Goal: Check status: Check status

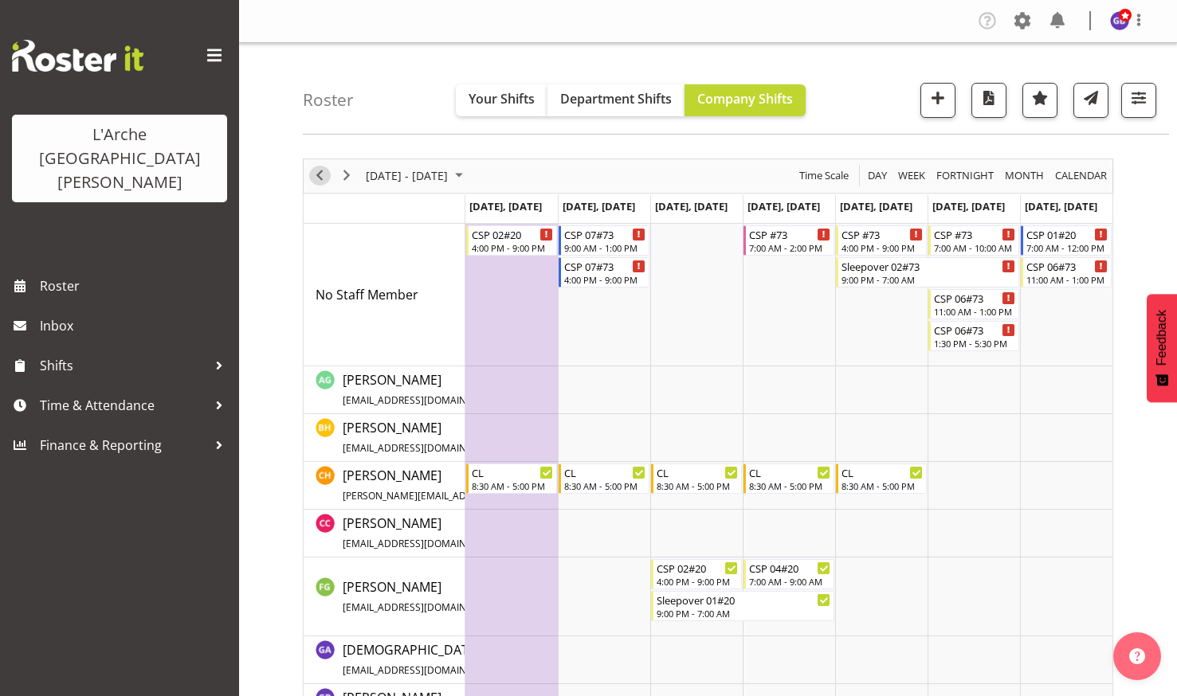
click at [319, 174] on span "Previous" at bounding box center [319, 176] width 19 height 20
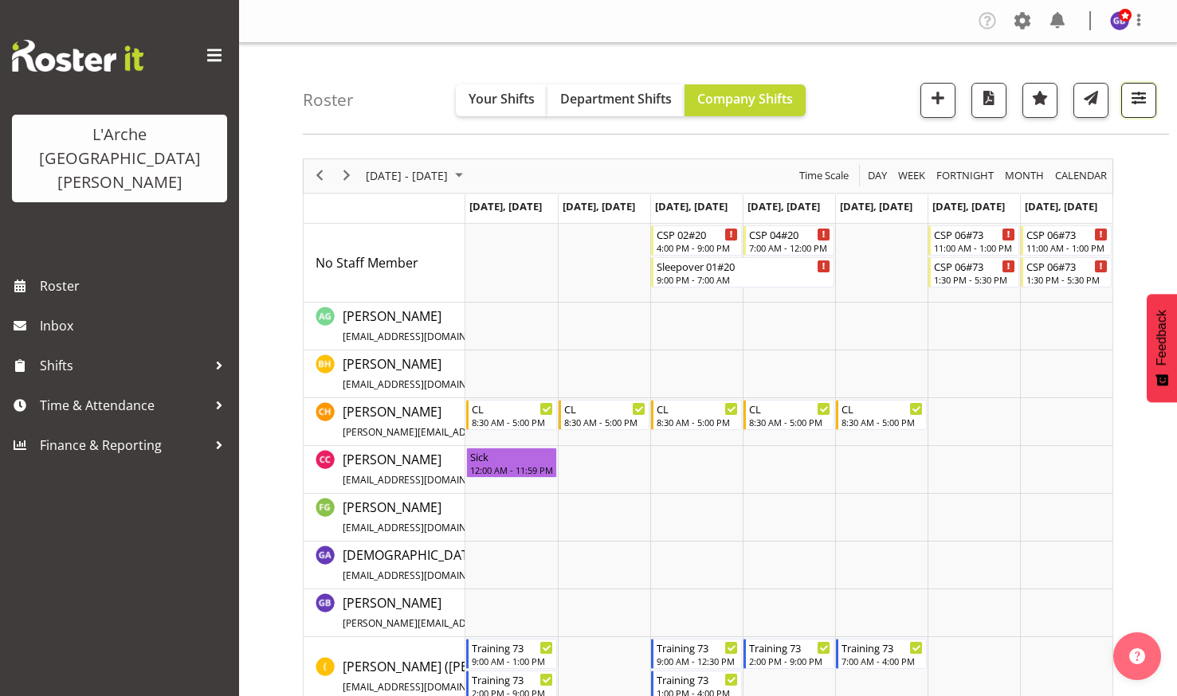
click at [1136, 89] on span "button" at bounding box center [1138, 98] width 21 height 21
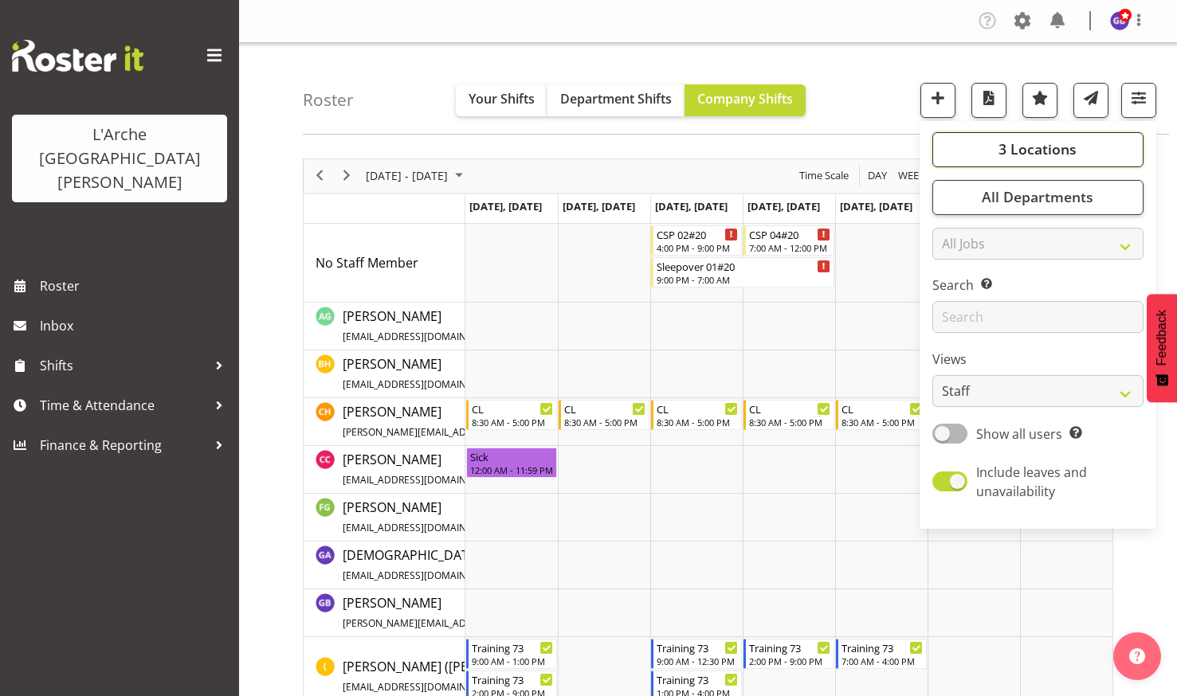
click at [1028, 143] on span "3 Locations" at bounding box center [1037, 148] width 78 height 19
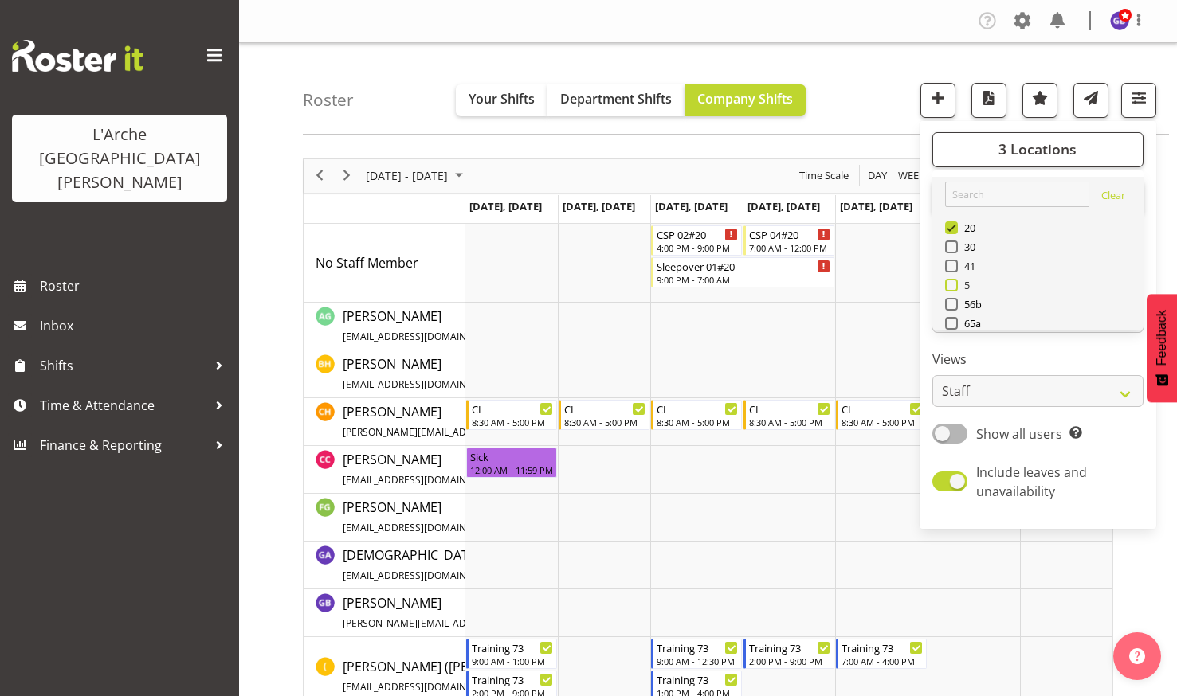
click at [955, 284] on span at bounding box center [951, 285] width 13 height 13
click at [955, 284] on input "5" at bounding box center [950, 285] width 10 height 10
checkbox input "true"
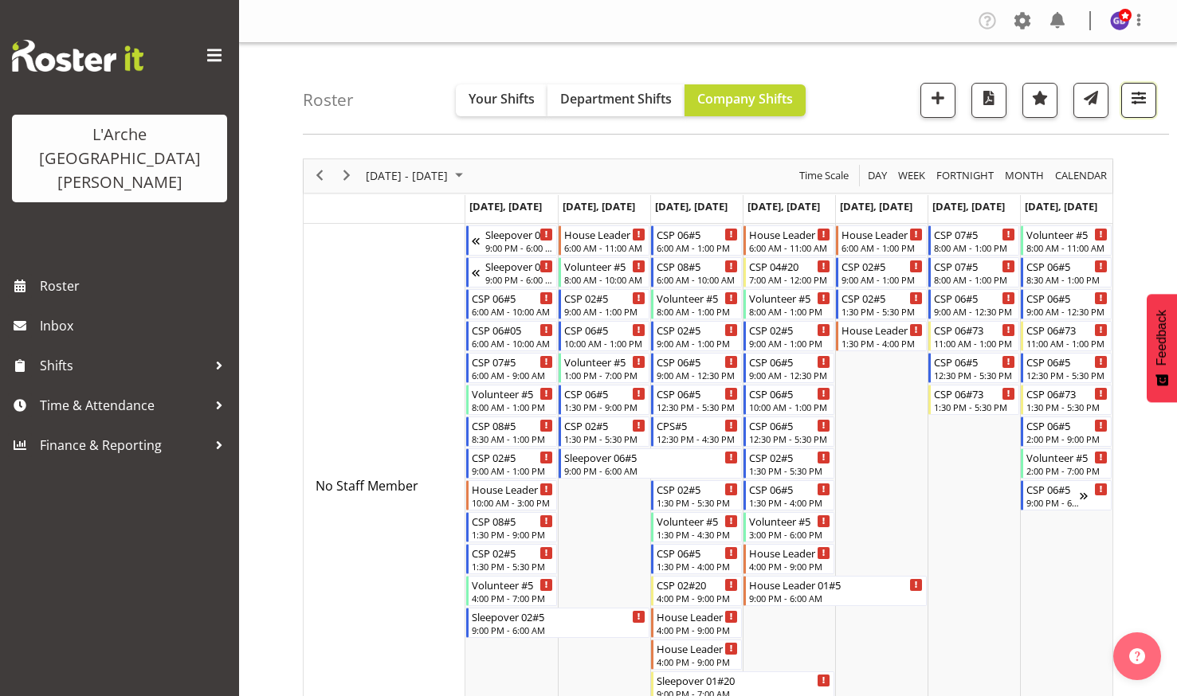
click at [1138, 91] on span "button" at bounding box center [1138, 98] width 21 height 21
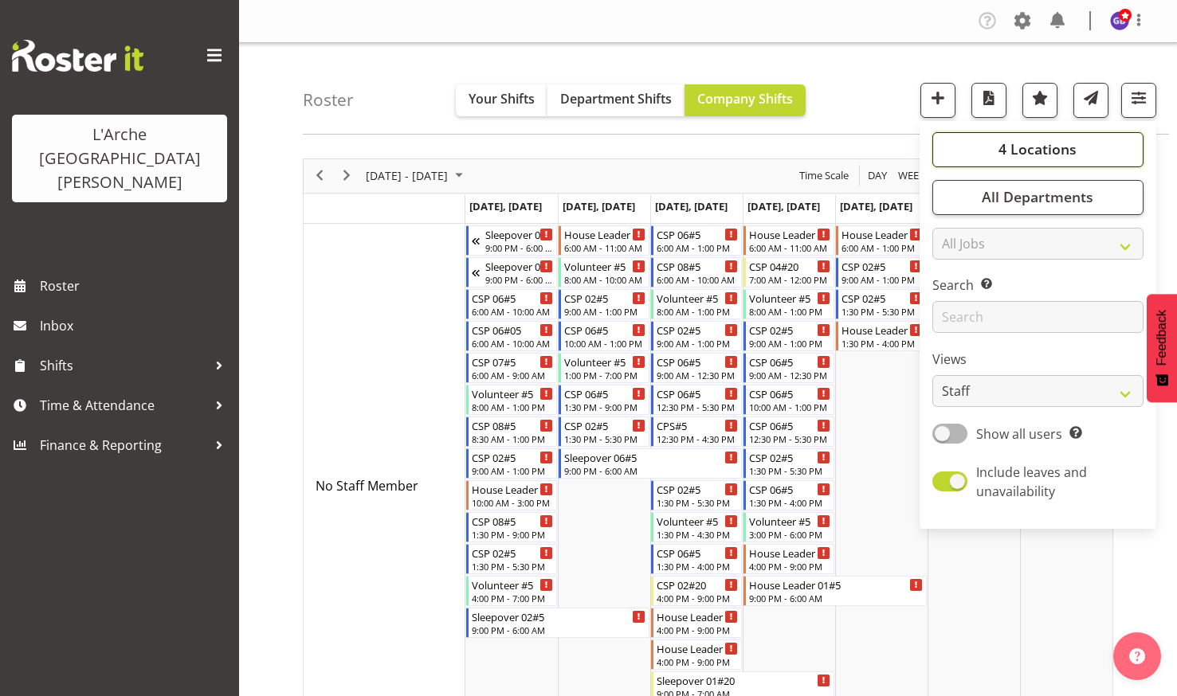
click at [1022, 140] on span "4 Locations" at bounding box center [1037, 148] width 78 height 19
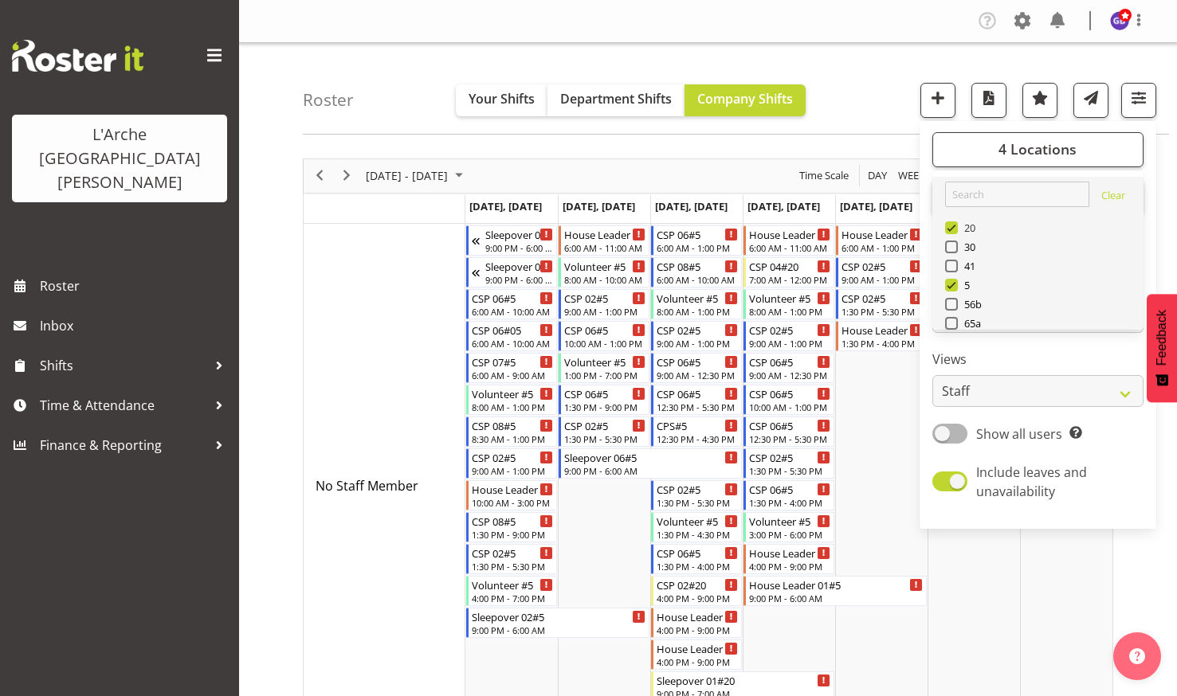
drag, startPoint x: 950, startPoint y: 219, endPoint x: 966, endPoint y: 231, distance: 19.9
click at [950, 220] on div "20" at bounding box center [1038, 229] width 186 height 19
click at [954, 225] on span at bounding box center [951, 227] width 13 height 13
click at [954, 225] on input "20" at bounding box center [950, 227] width 10 height 10
checkbox input "false"
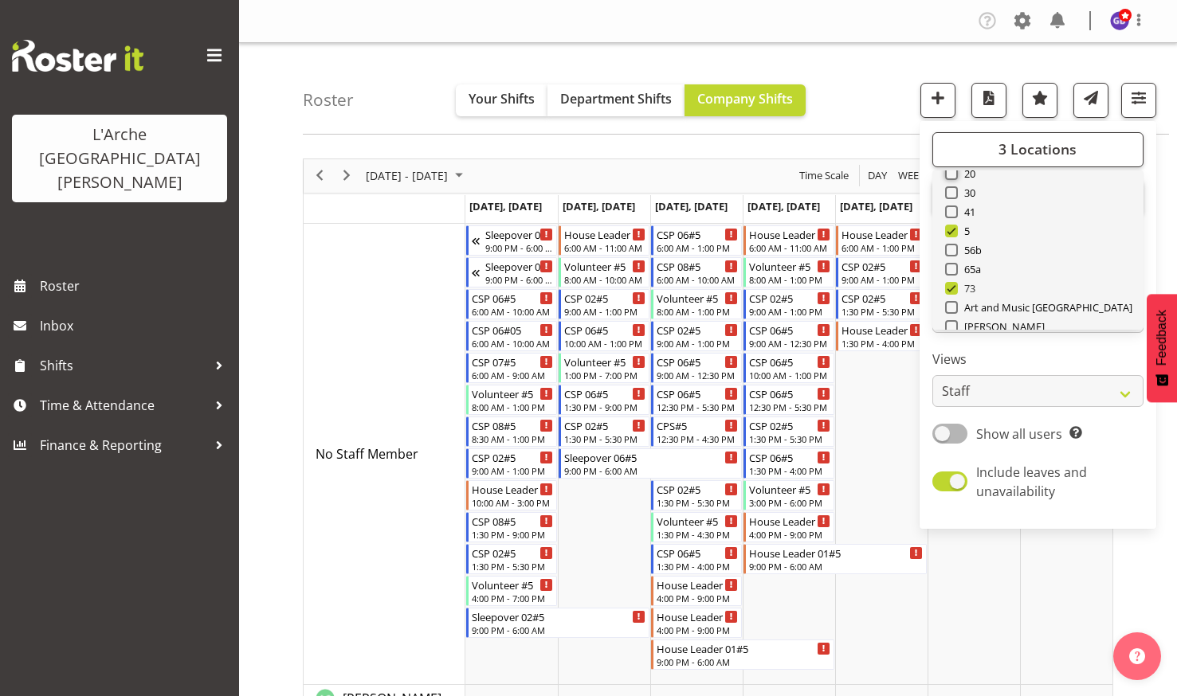
scroll to position [64, 0]
click at [951, 272] on span at bounding box center [951, 278] width 13 height 13
click at [951, 273] on input "73" at bounding box center [950, 278] width 10 height 10
checkbox input "false"
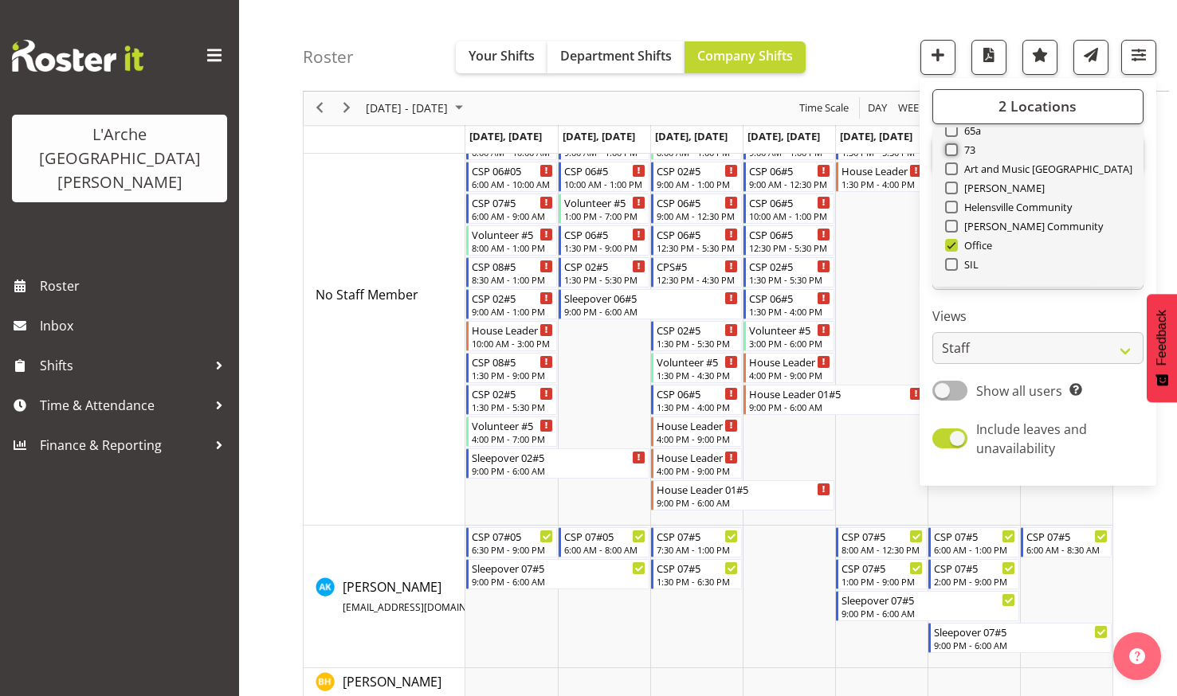
scroll to position [159, 0]
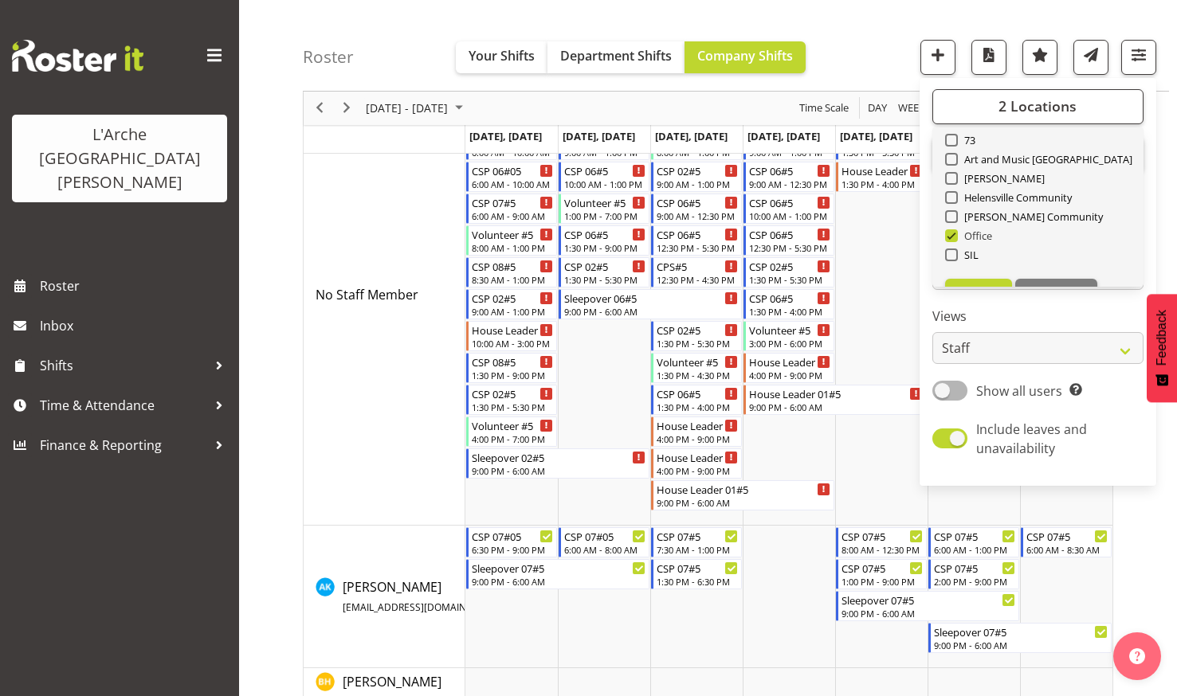
click at [954, 232] on span at bounding box center [951, 235] width 13 height 13
click at [954, 232] on input "Office" at bounding box center [950, 236] width 10 height 10
checkbox input "false"
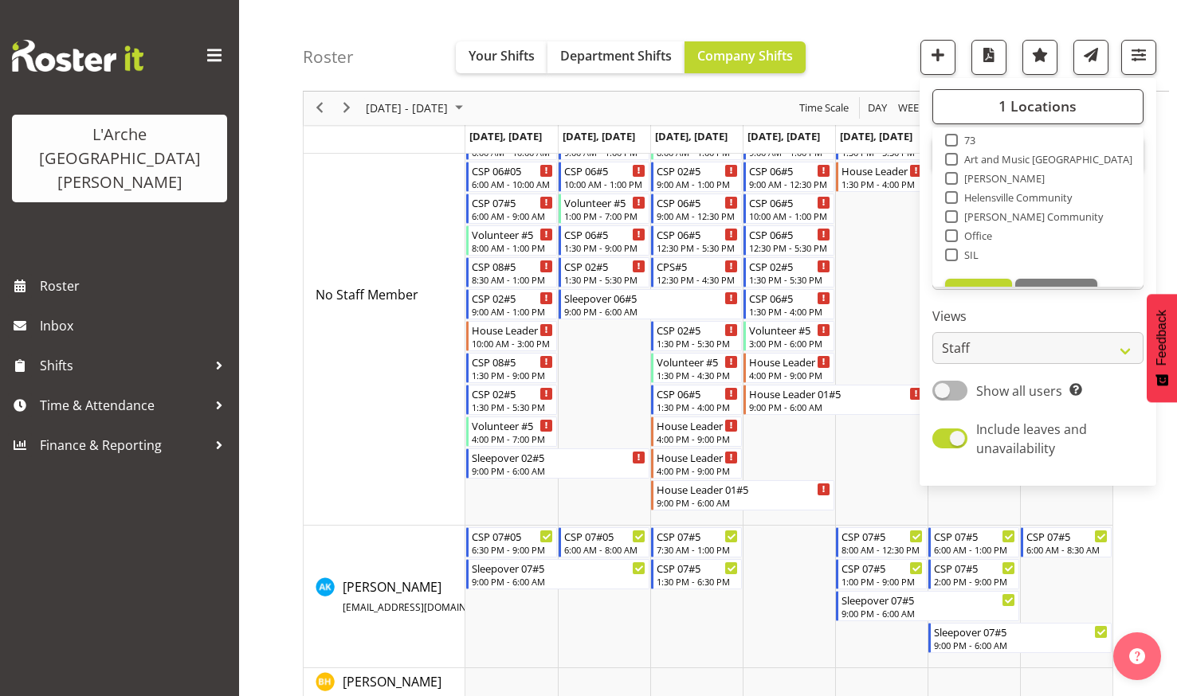
click at [856, 25] on div "Roster Your Shifts Department Shifts Company Shifts 1 Locations Clear 20 30 41 …" at bounding box center [736, 46] width 866 height 92
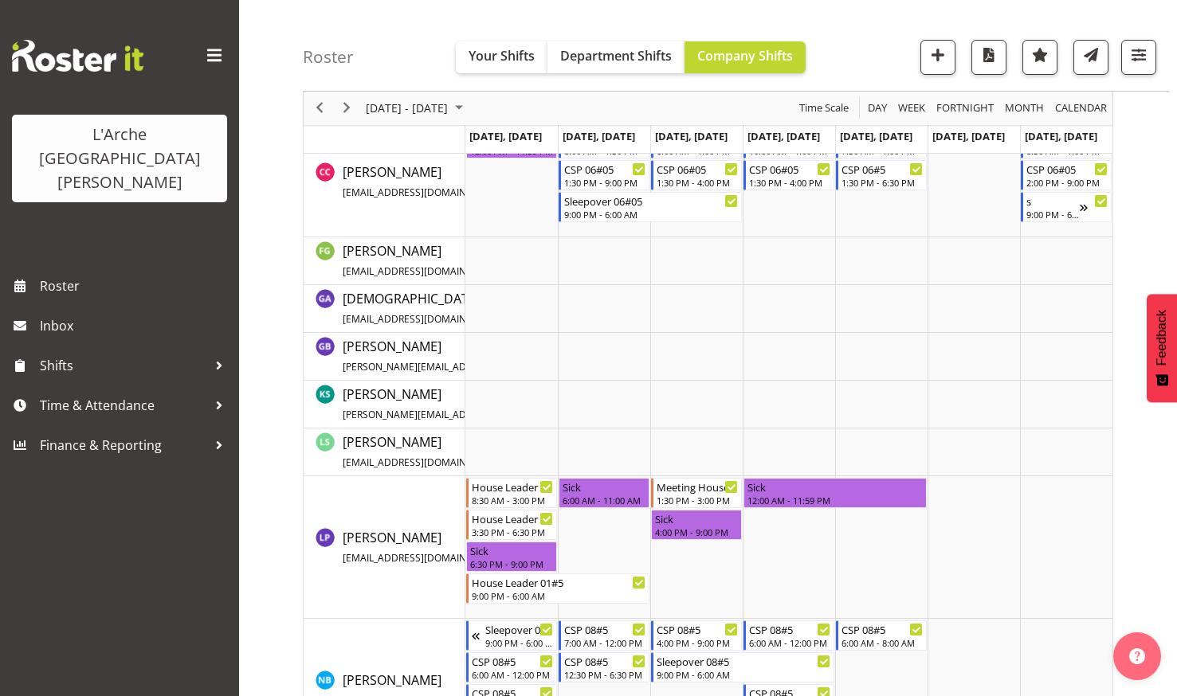
scroll to position [956, 0]
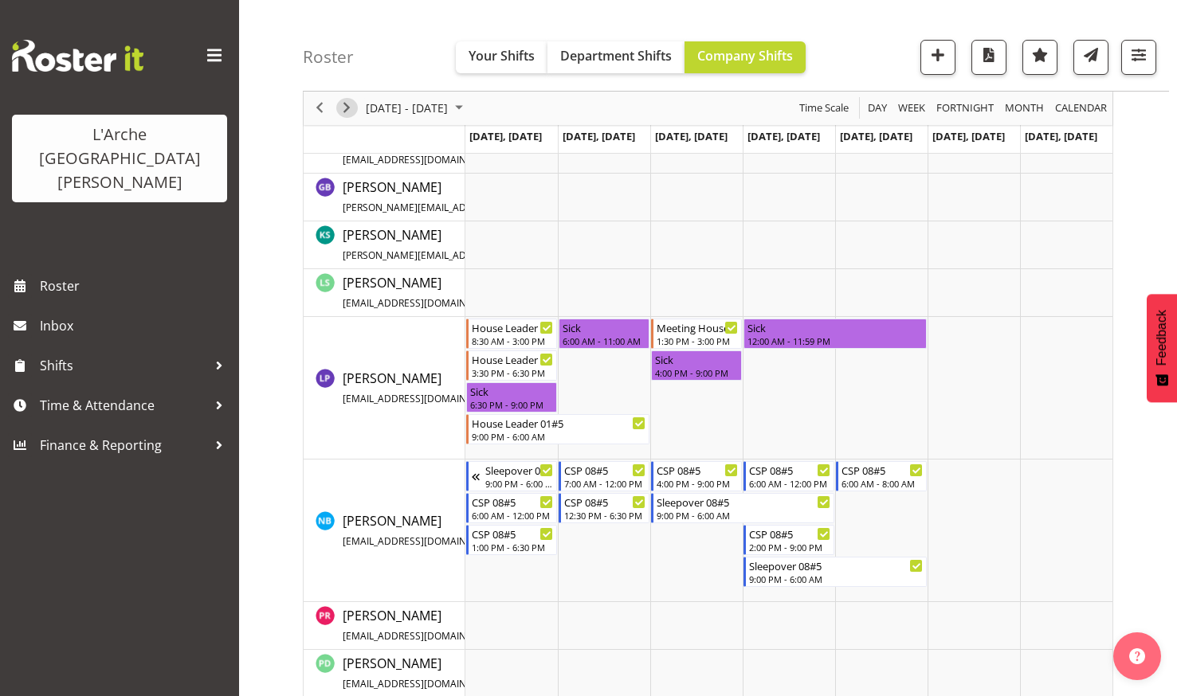
click at [348, 104] on span "Next" at bounding box center [346, 109] width 19 height 20
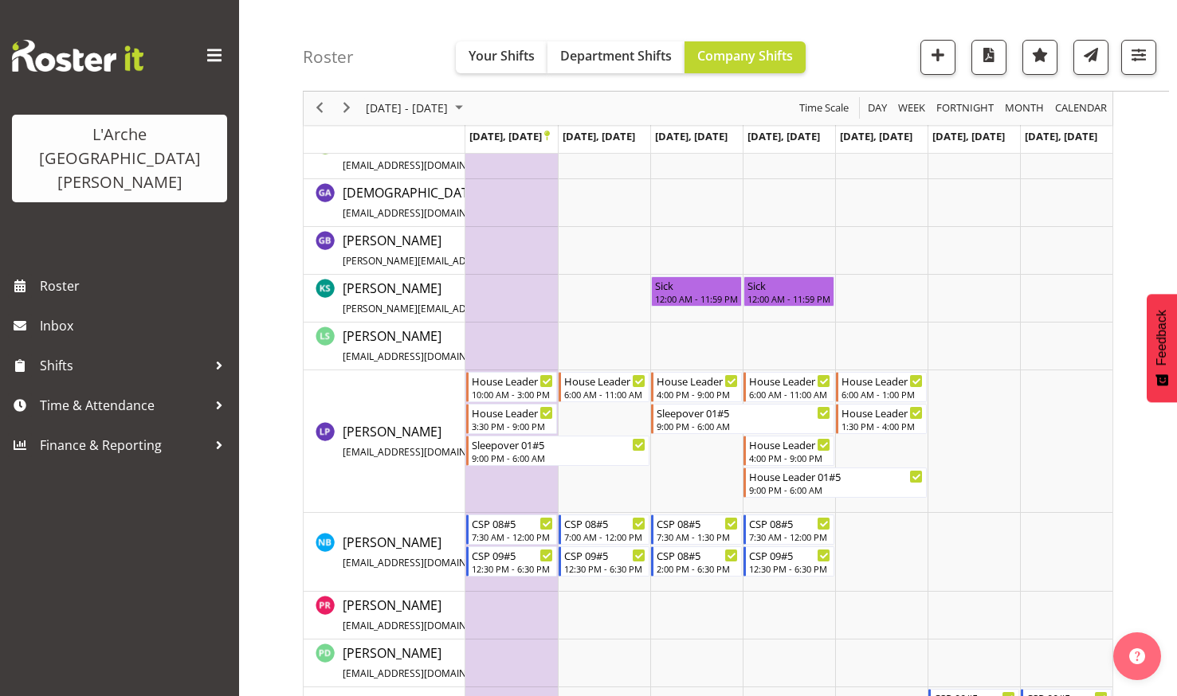
scroll to position [846, 0]
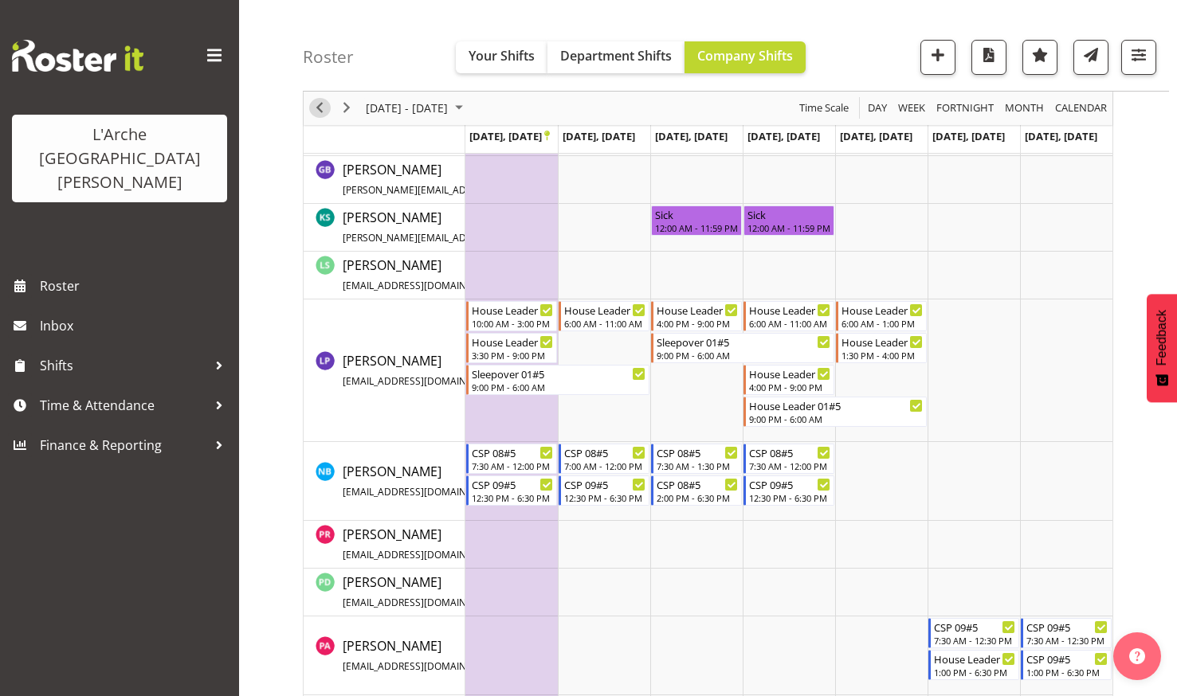
click at [318, 107] on span "Previous" at bounding box center [319, 109] width 19 height 20
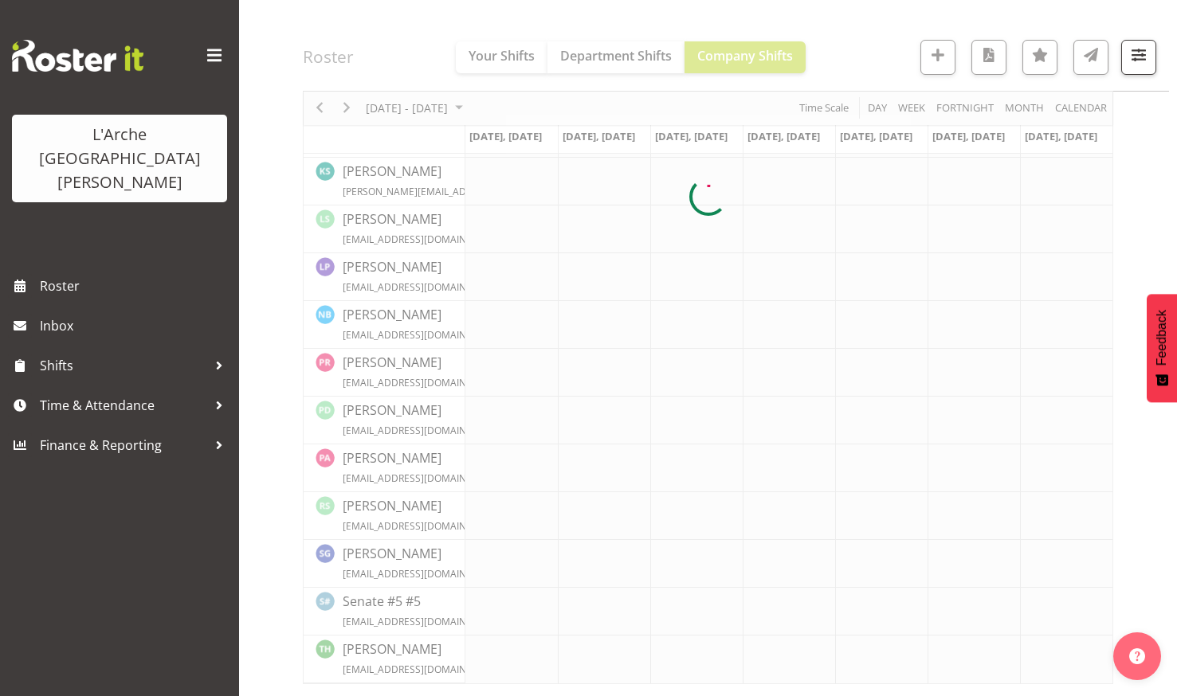
scroll to position [400, 0]
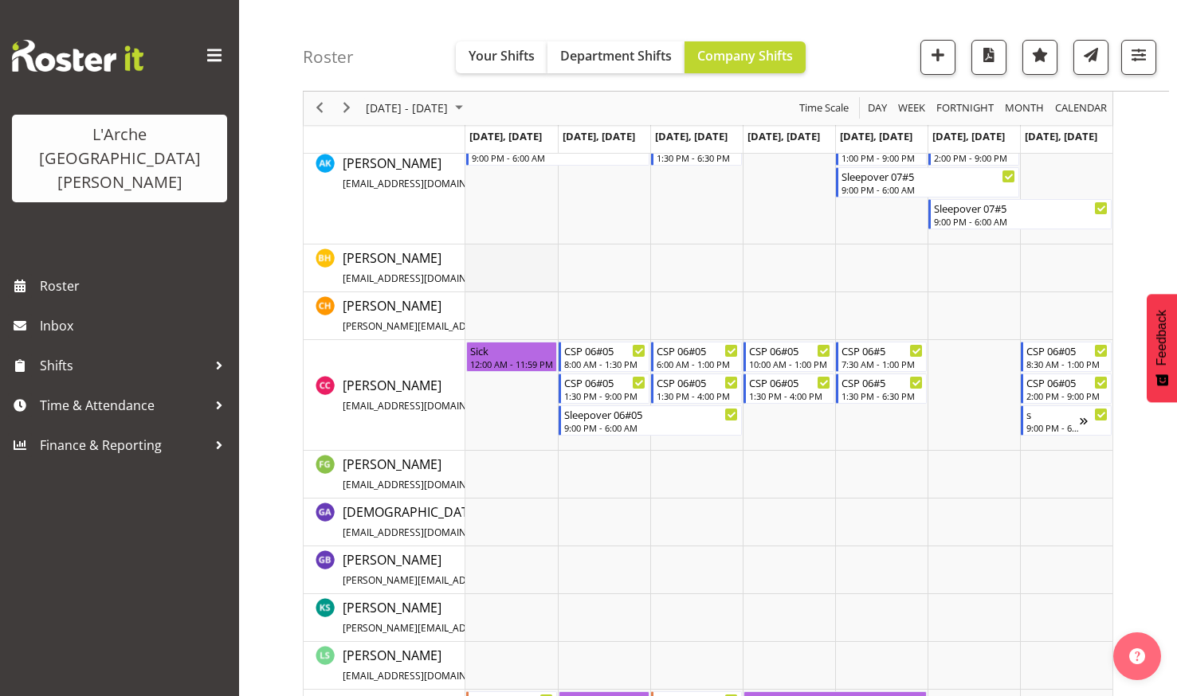
scroll to position [639, 0]
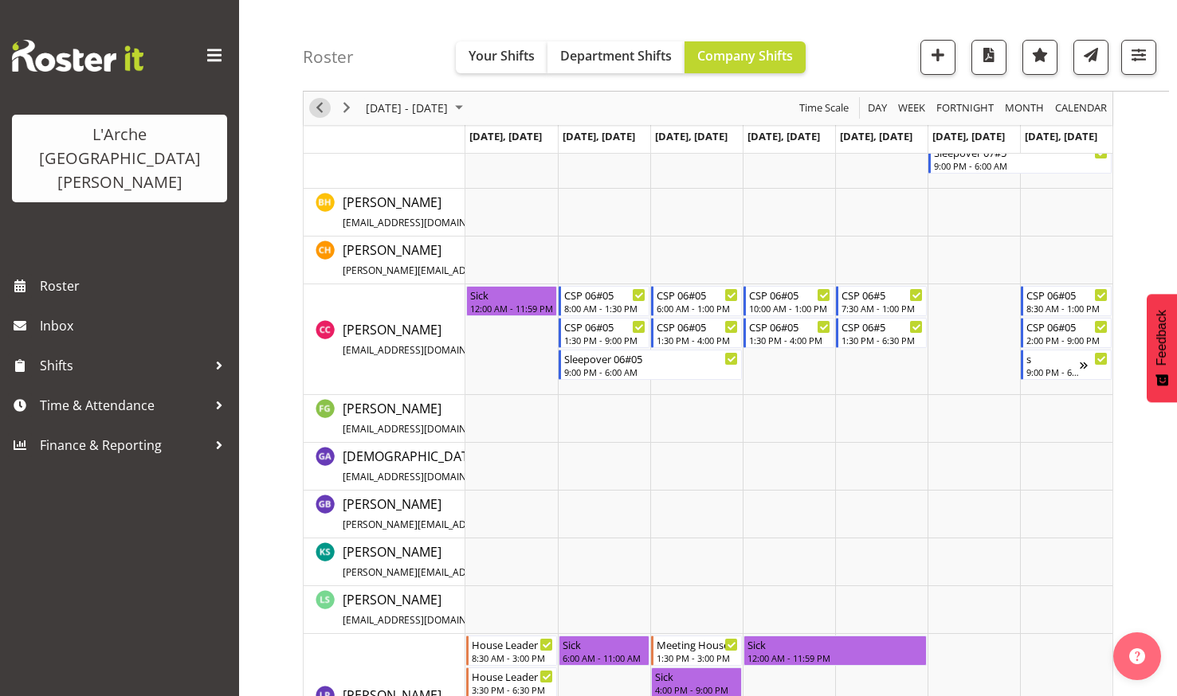
click at [319, 106] on span "Previous" at bounding box center [319, 109] width 19 height 20
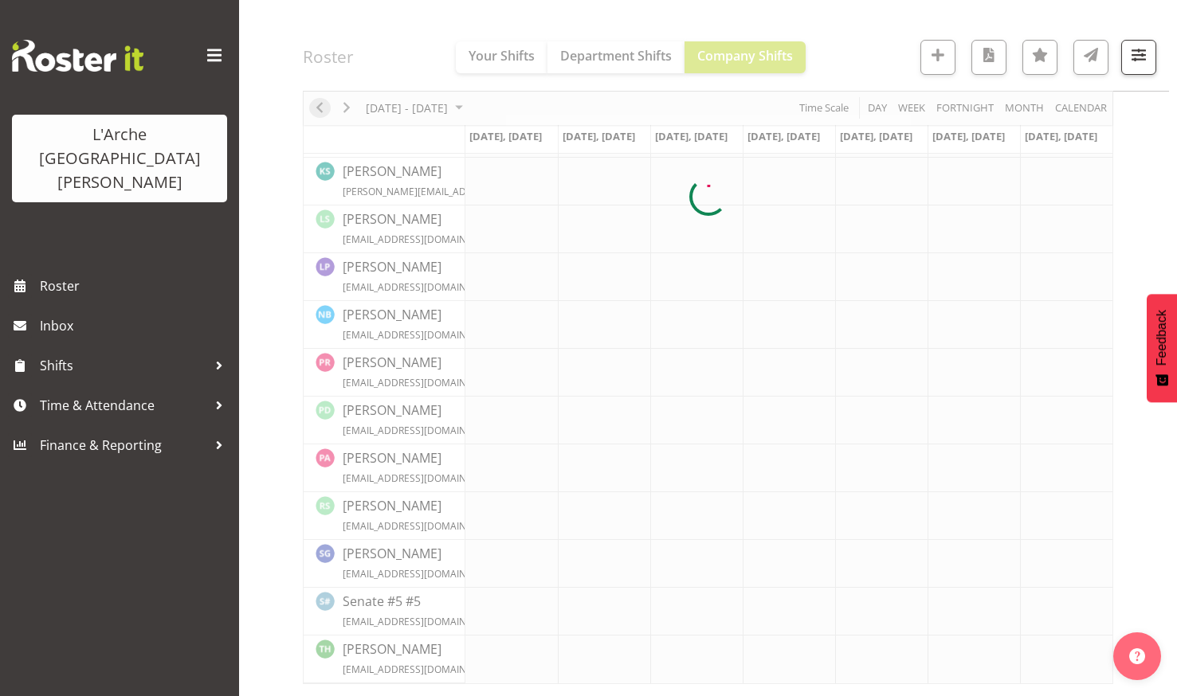
scroll to position [448, 0]
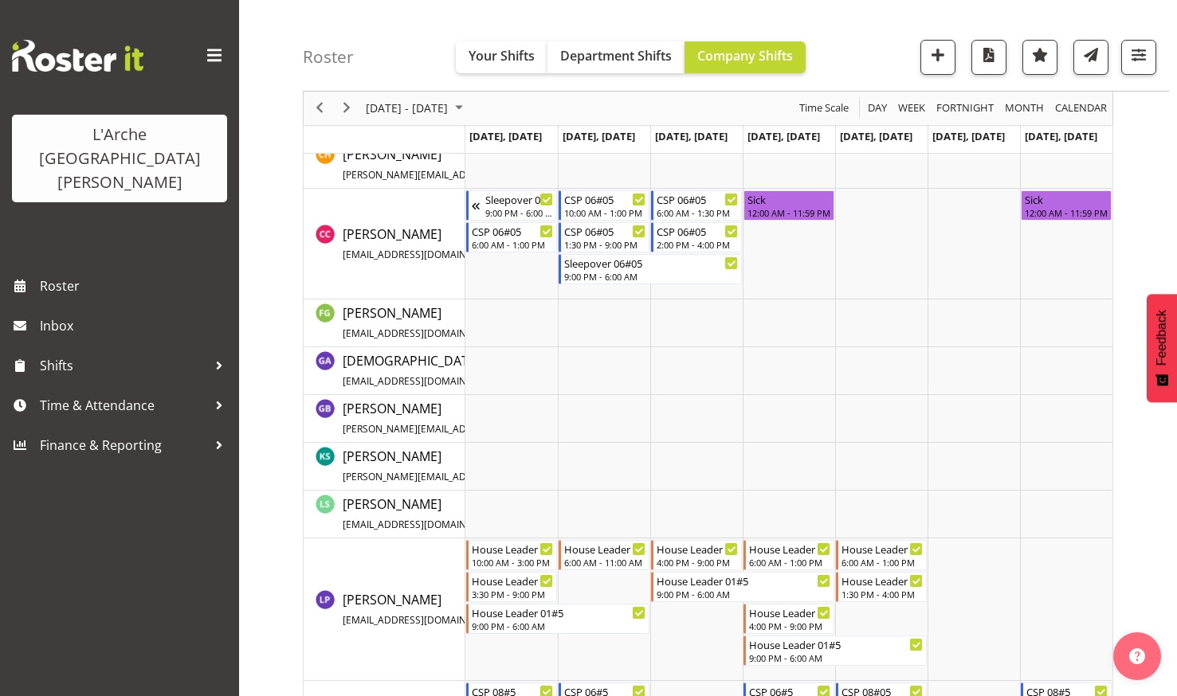
scroll to position [554, 0]
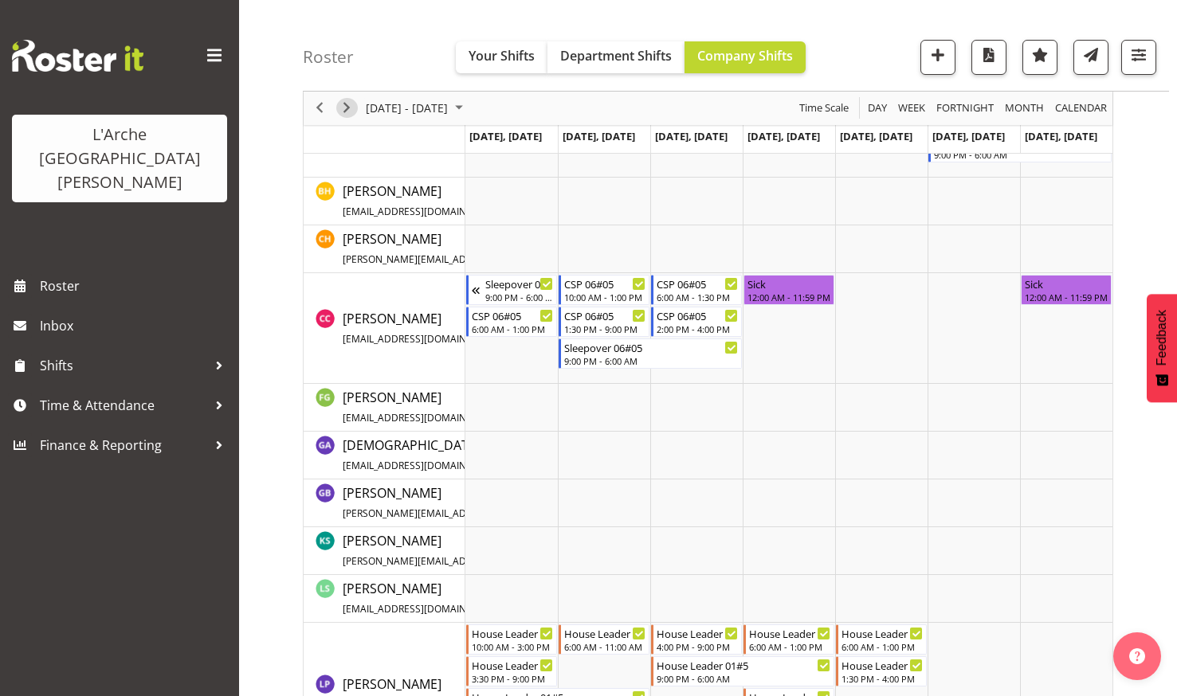
click at [345, 104] on span "Next" at bounding box center [346, 109] width 19 height 20
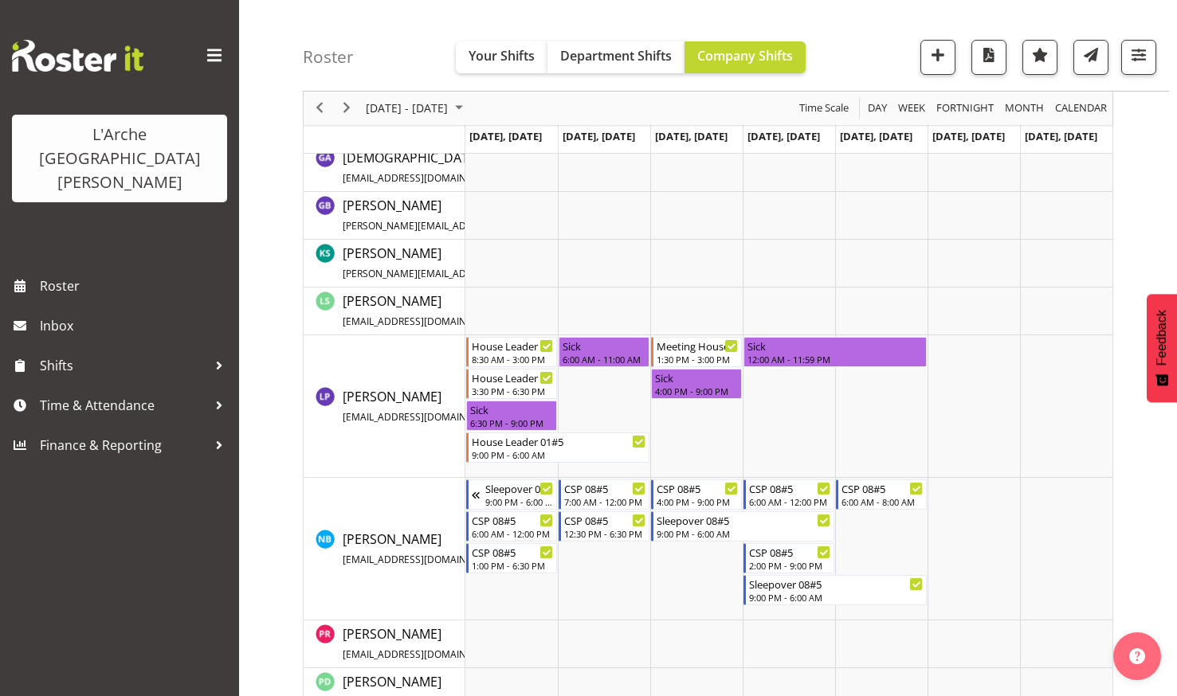
scroll to position [1036, 0]
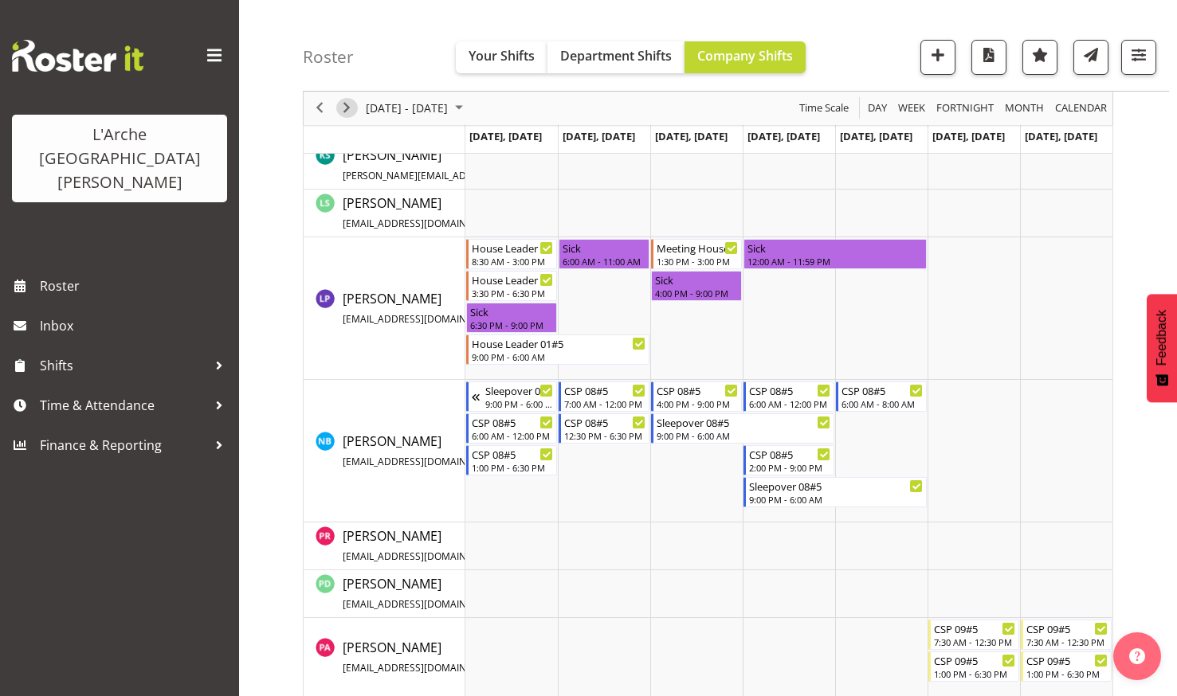
click at [344, 104] on span "Next" at bounding box center [346, 109] width 19 height 20
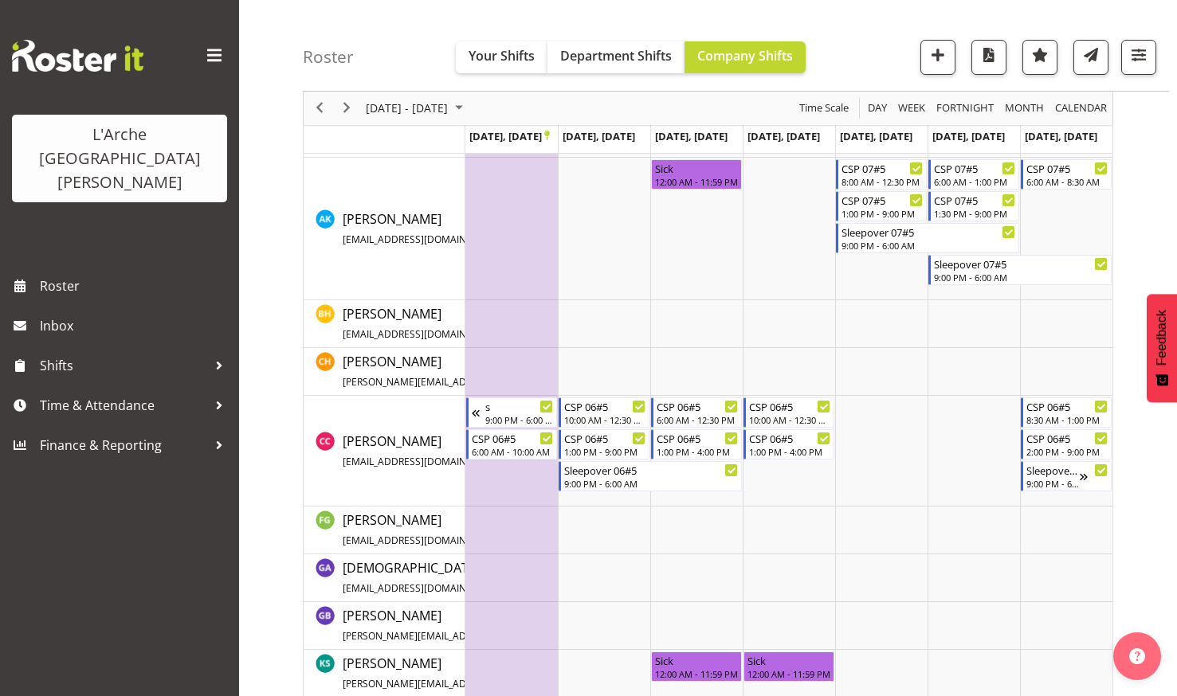
scroll to position [448, 0]
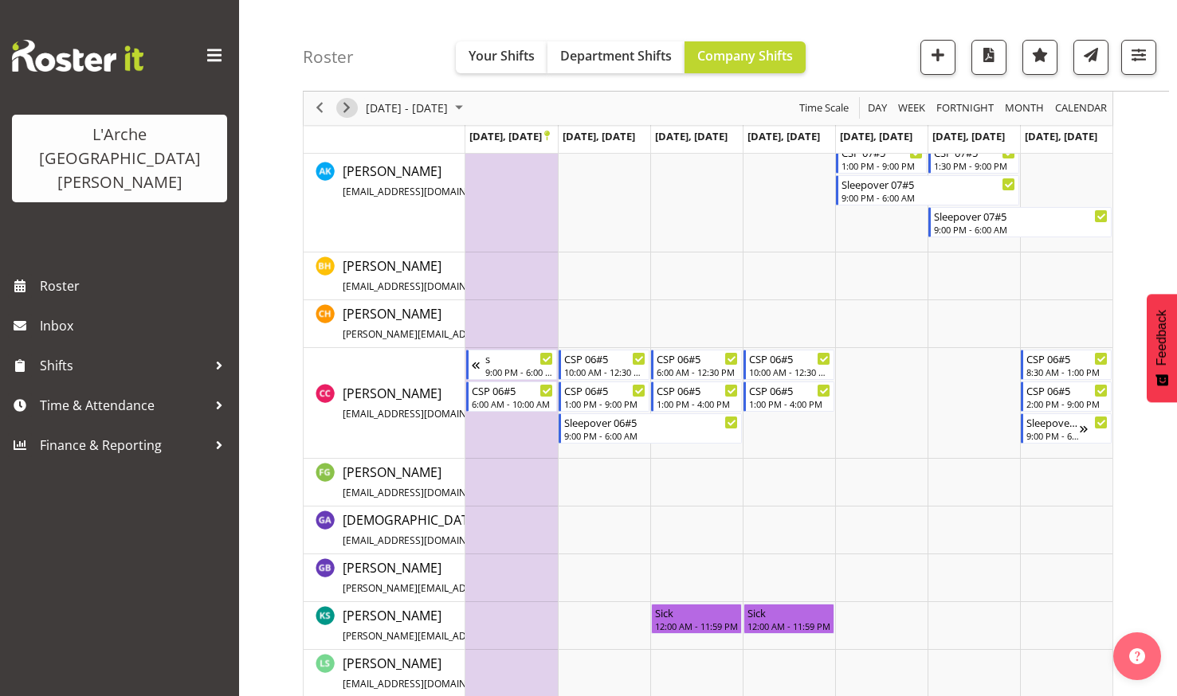
drag, startPoint x: 343, startPoint y: 103, endPoint x: 360, endPoint y: 125, distance: 28.4
click at [343, 103] on span "Next" at bounding box center [346, 109] width 19 height 20
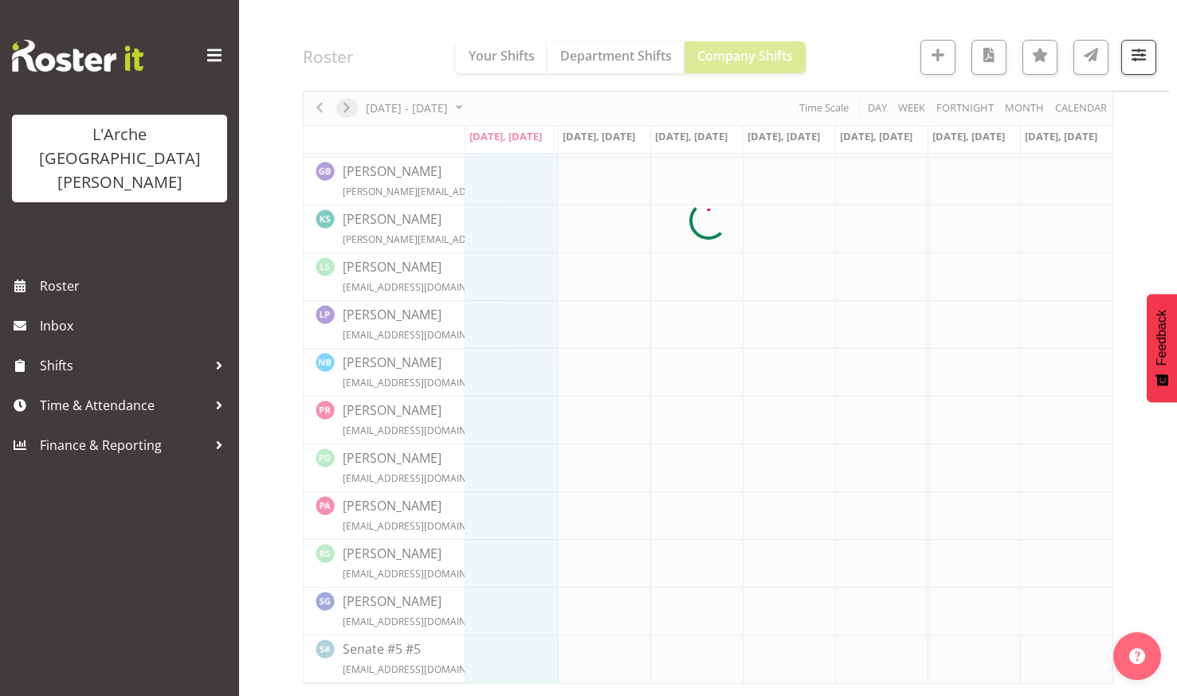
scroll to position [400, 0]
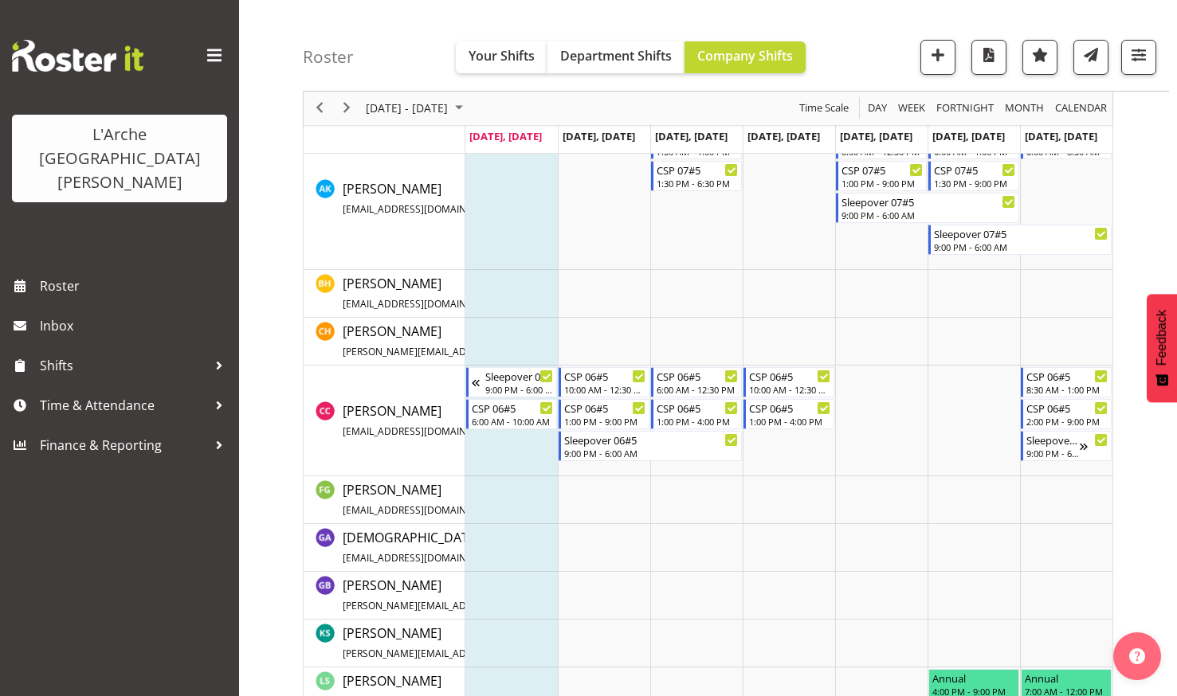
scroll to position [637, 0]
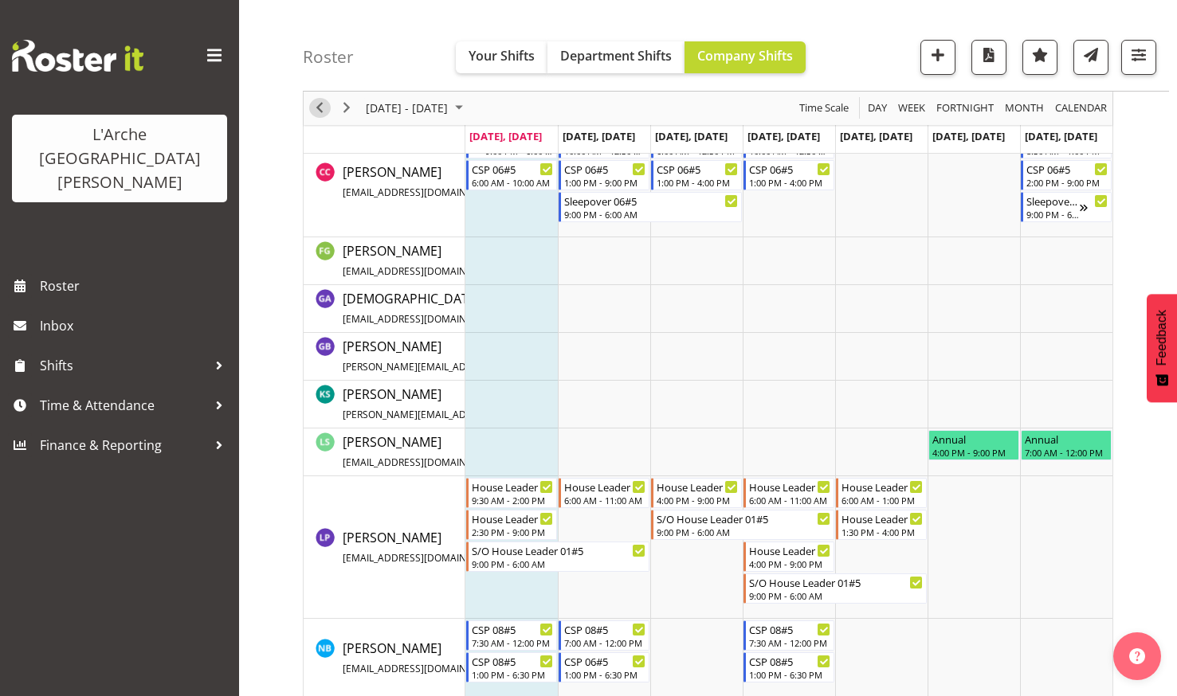
click at [319, 103] on span "Previous" at bounding box center [319, 109] width 19 height 20
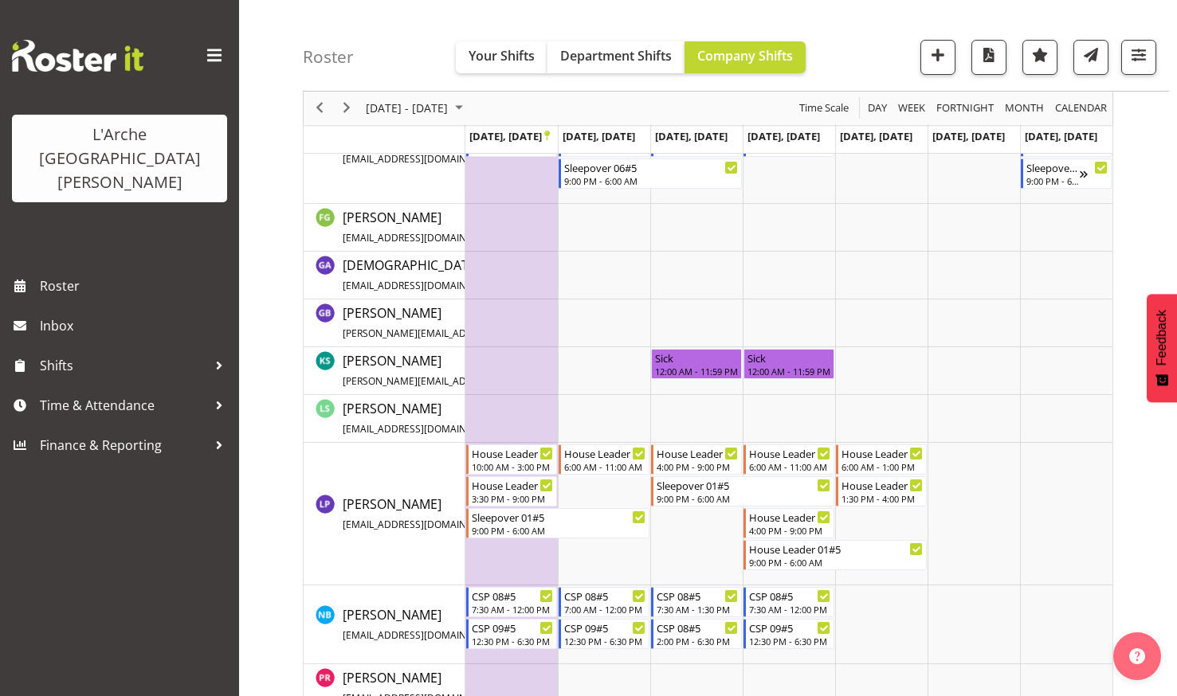
scroll to position [797, 0]
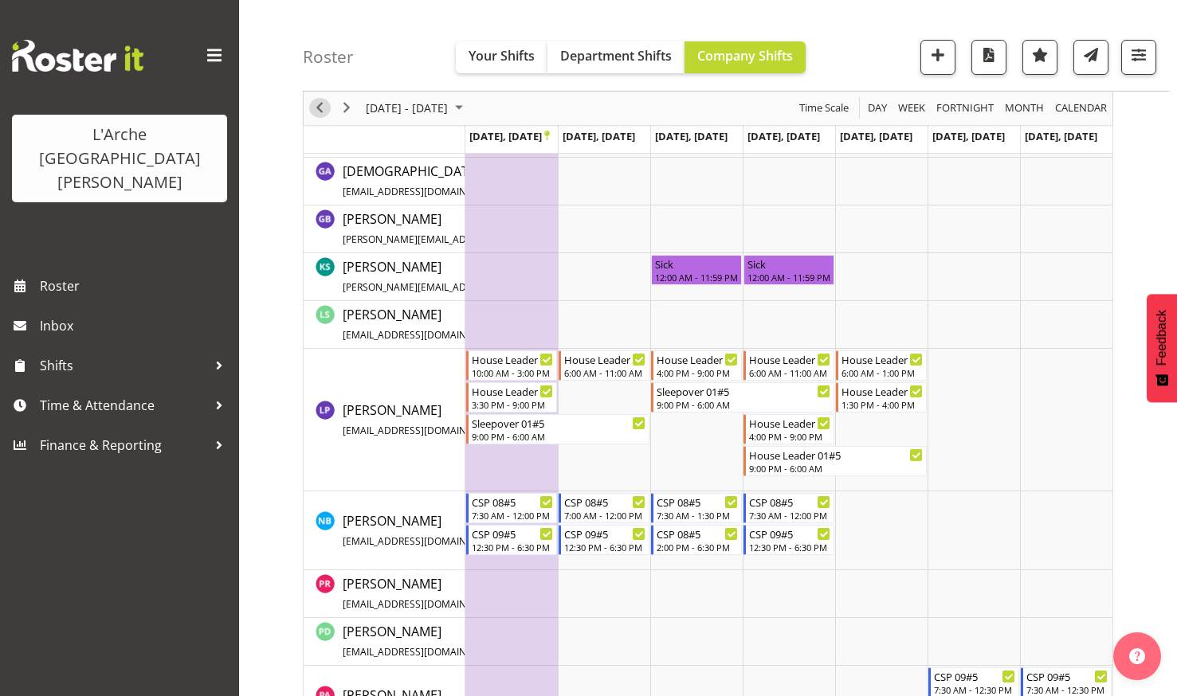
click at [320, 107] on span "Previous" at bounding box center [319, 109] width 19 height 20
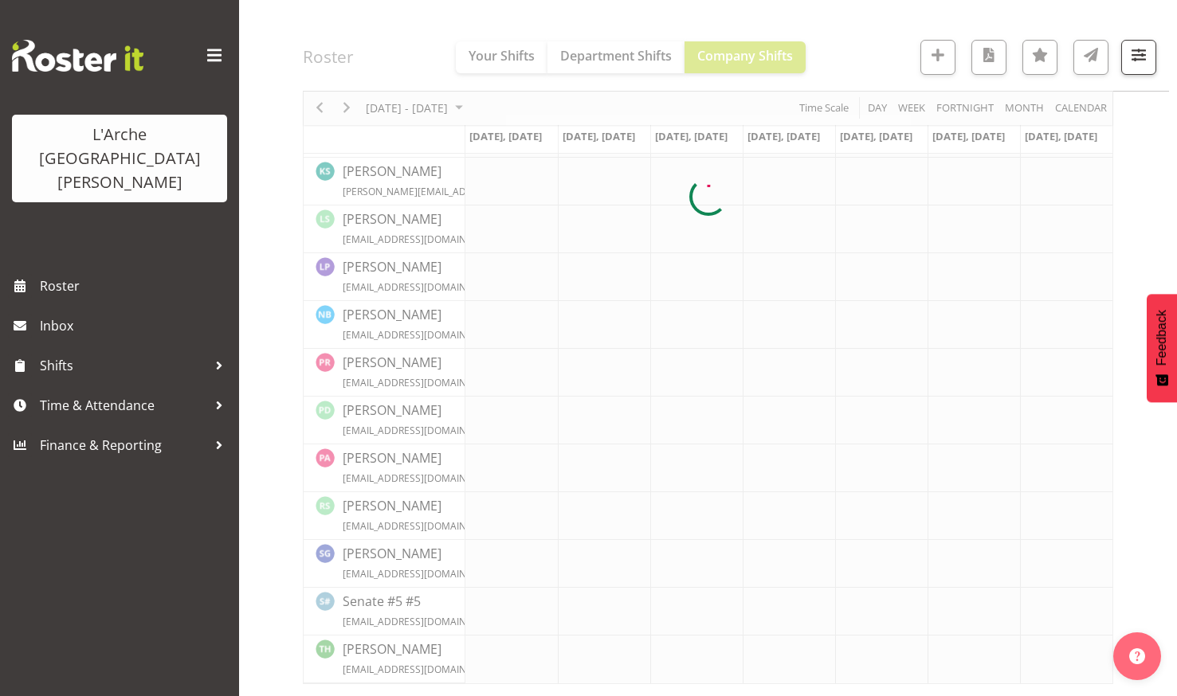
scroll to position [400, 0]
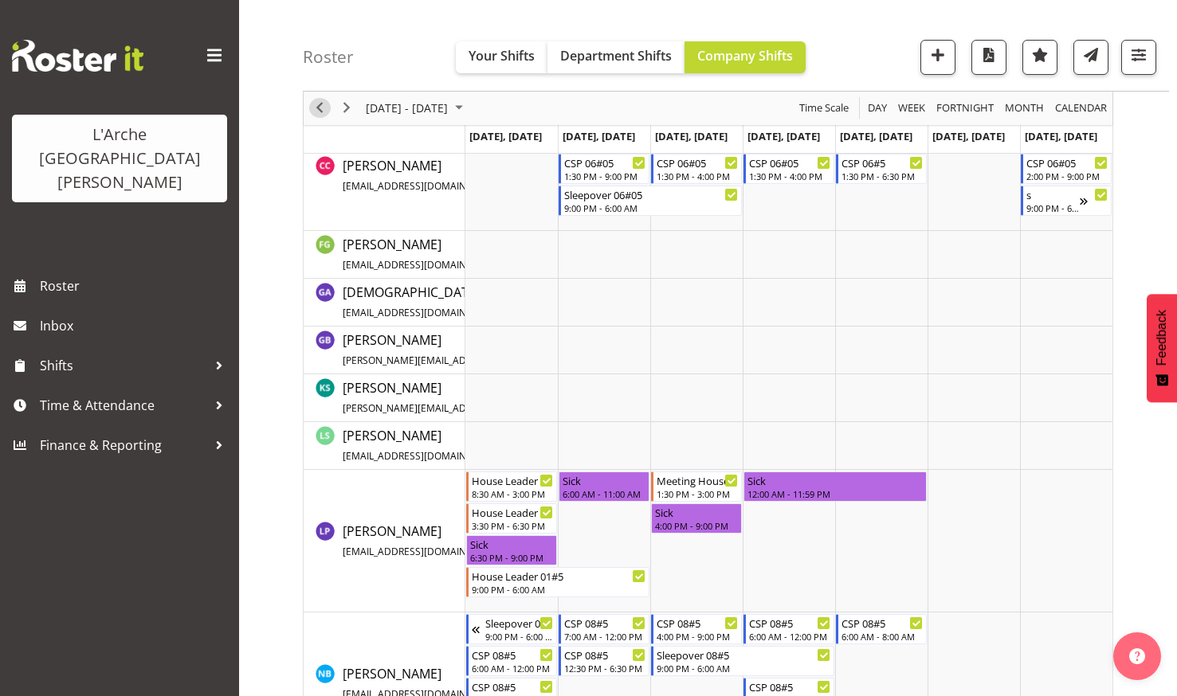
scroll to position [878, 0]
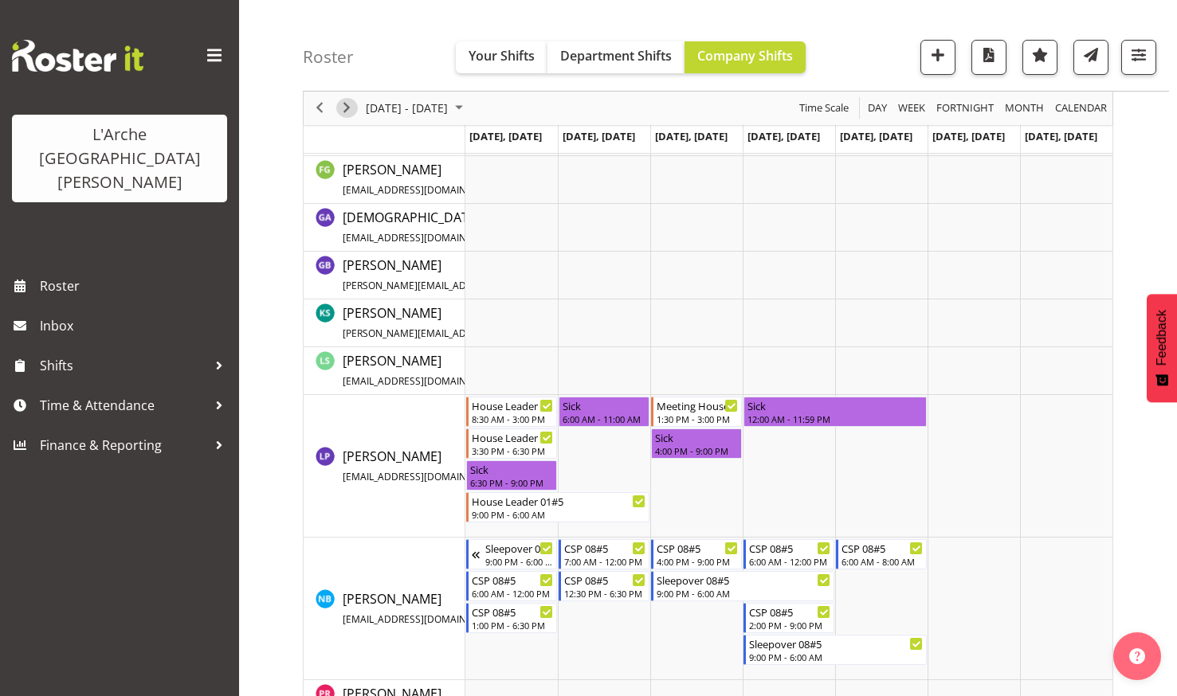
click at [346, 107] on span "Next" at bounding box center [346, 109] width 19 height 20
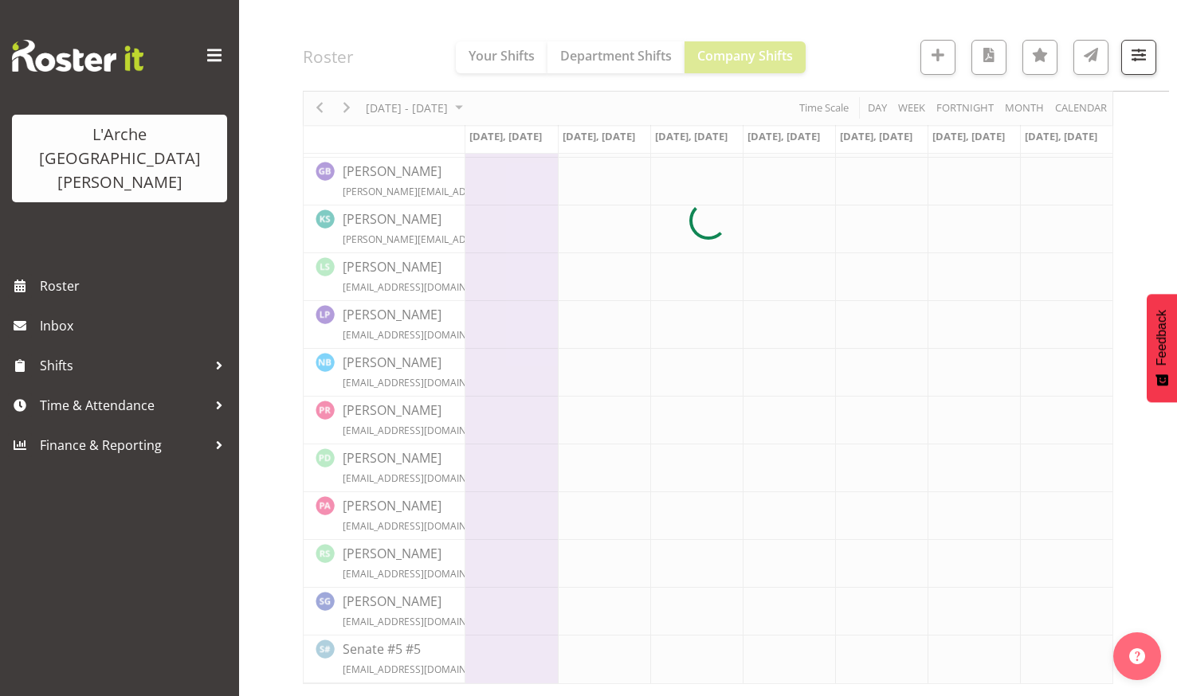
scroll to position [400, 0]
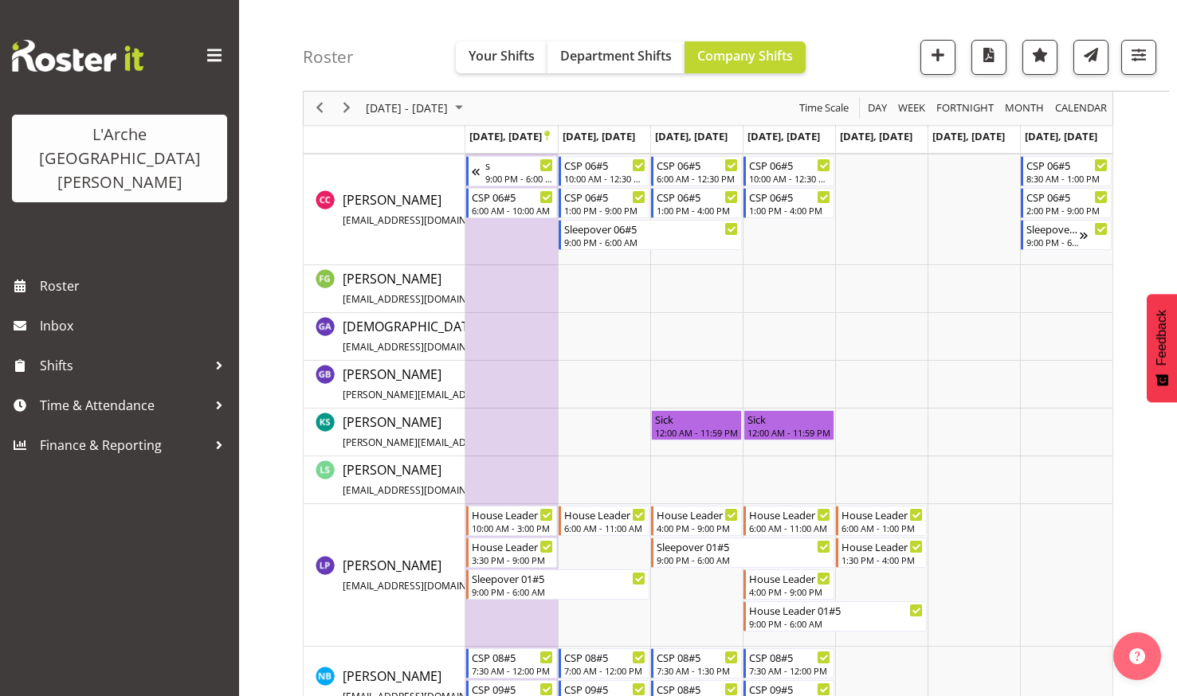
scroll to position [687, 0]
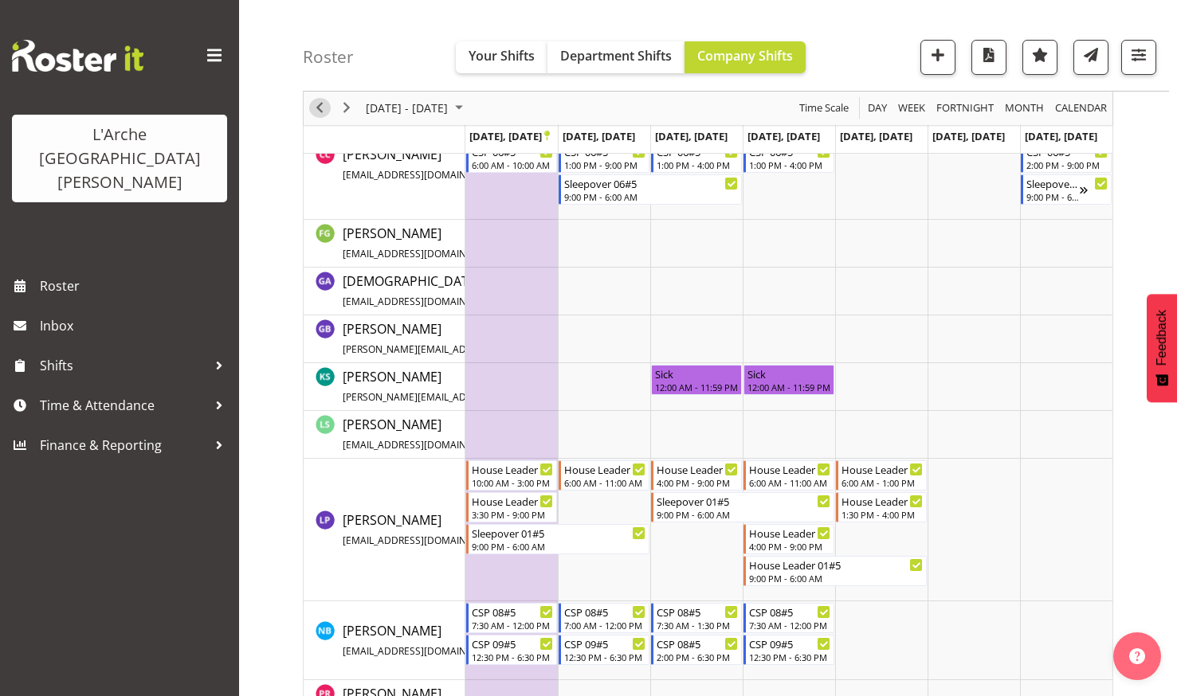
click at [319, 101] on span "Previous" at bounding box center [319, 109] width 19 height 20
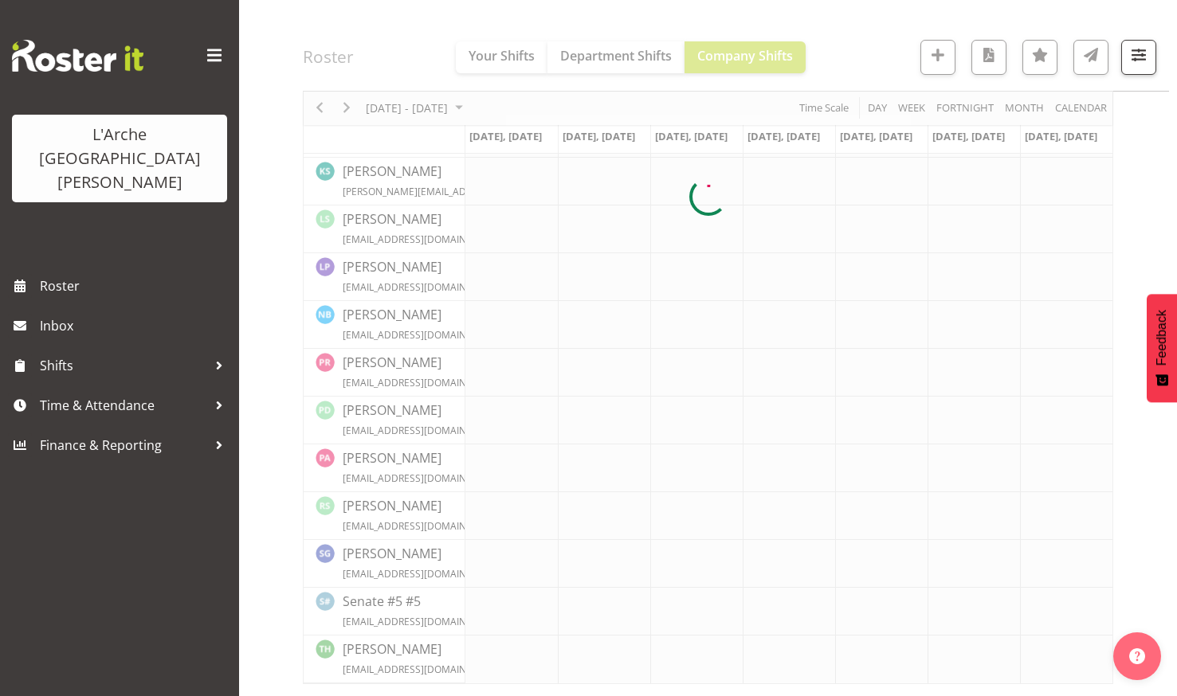
scroll to position [400, 0]
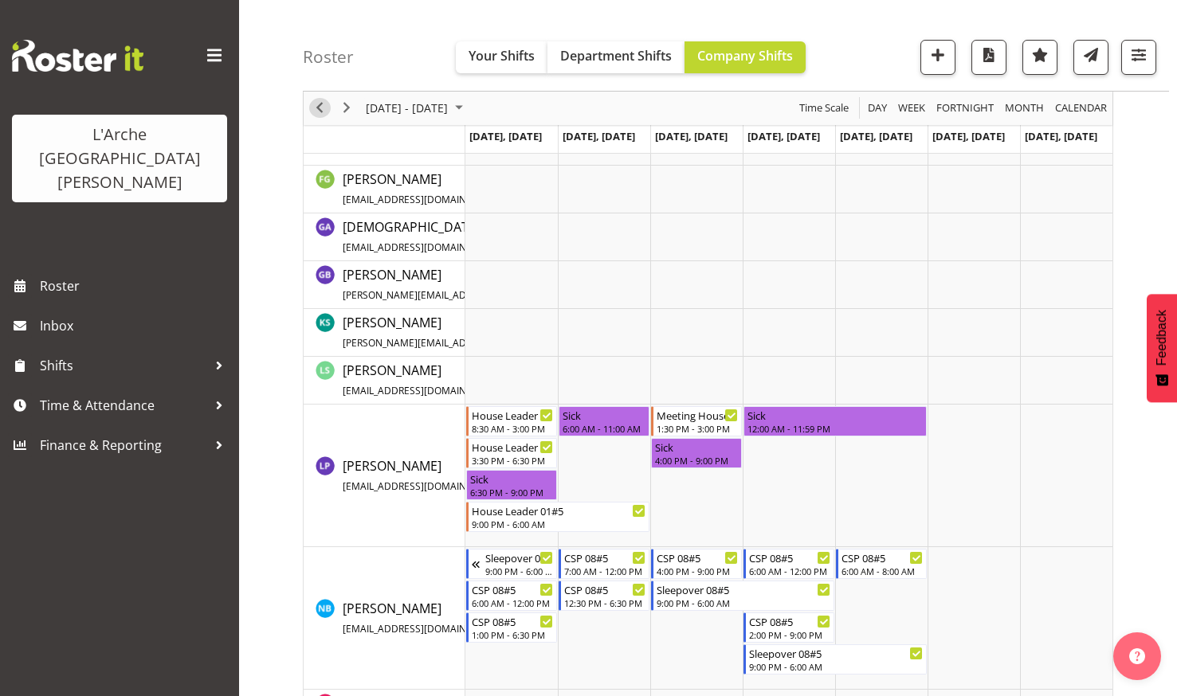
scroll to position [878, 0]
